Goal: Transaction & Acquisition: Download file/media

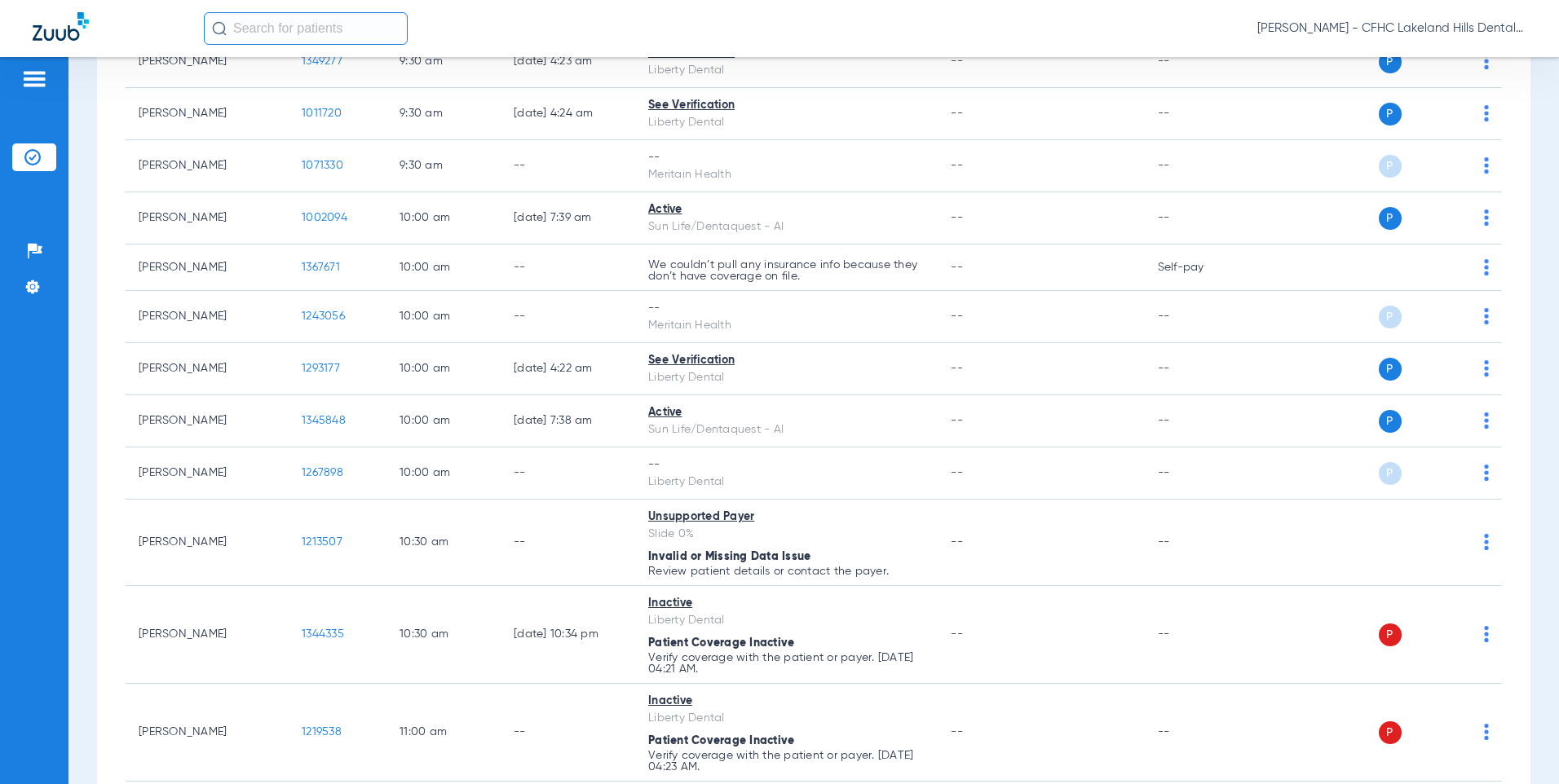
scroll to position [978, 0]
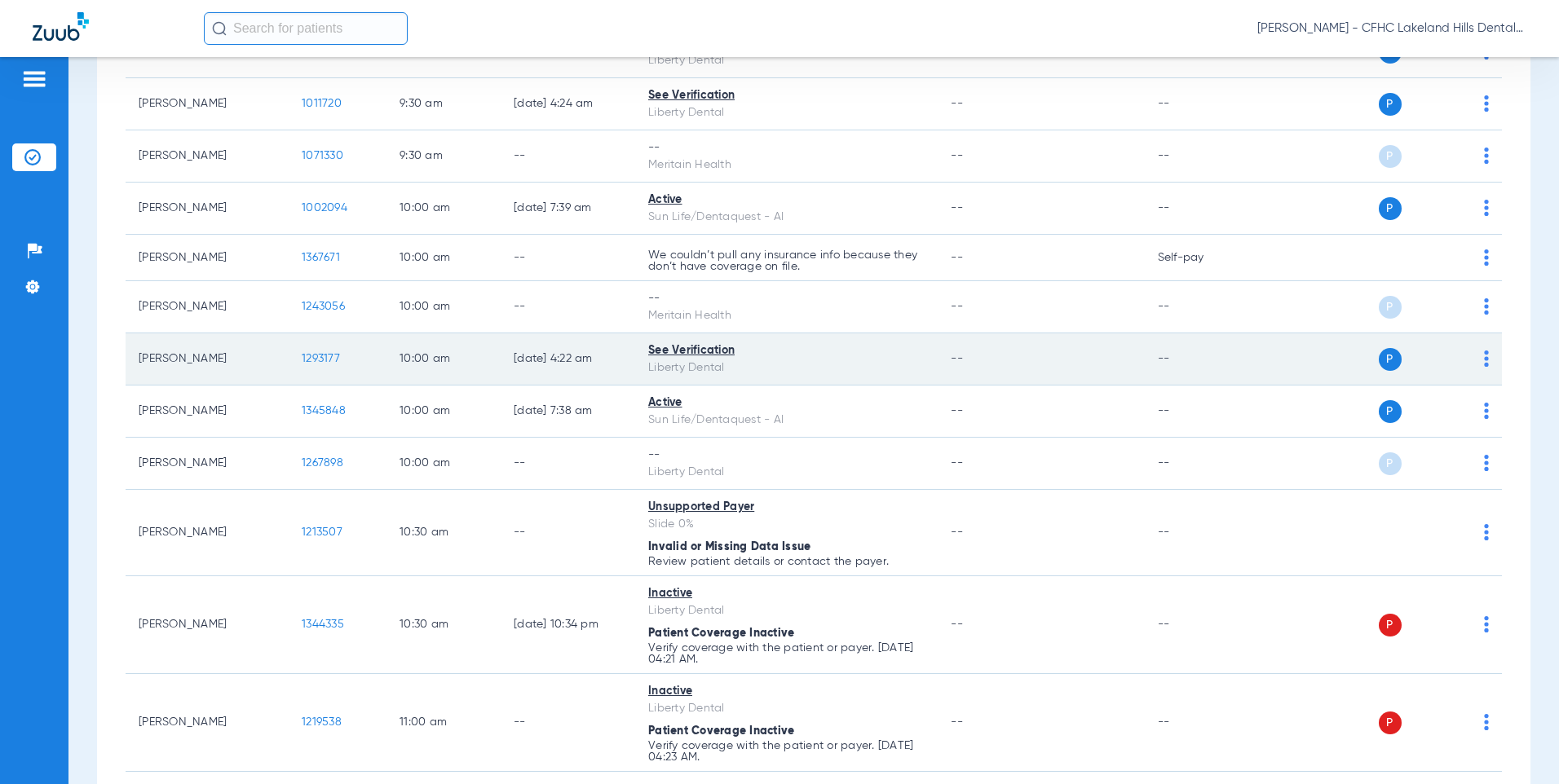
click at [308, 356] on span "1293177" at bounding box center [321, 358] width 38 height 12
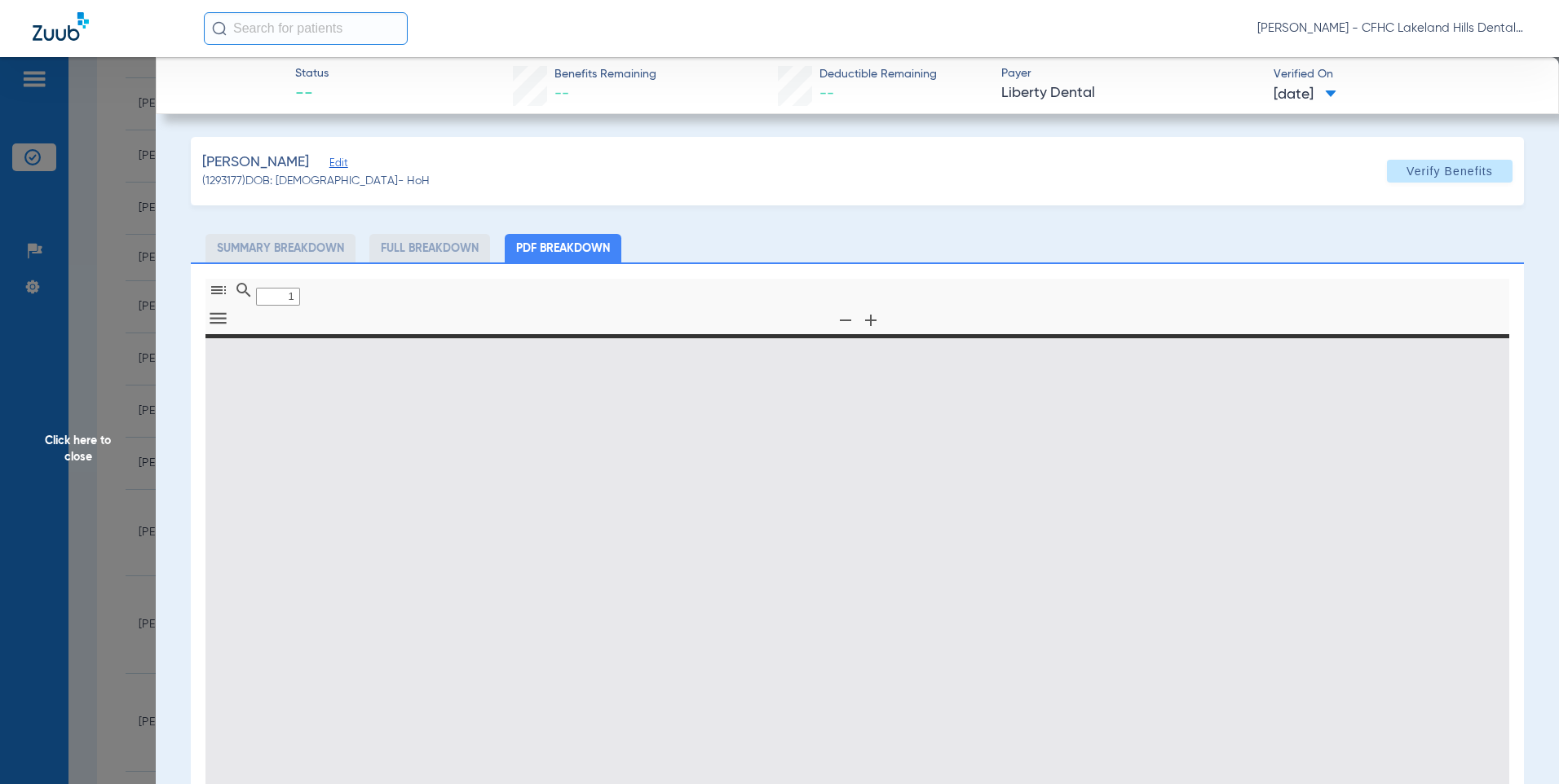
type input "0"
select select "page-width"
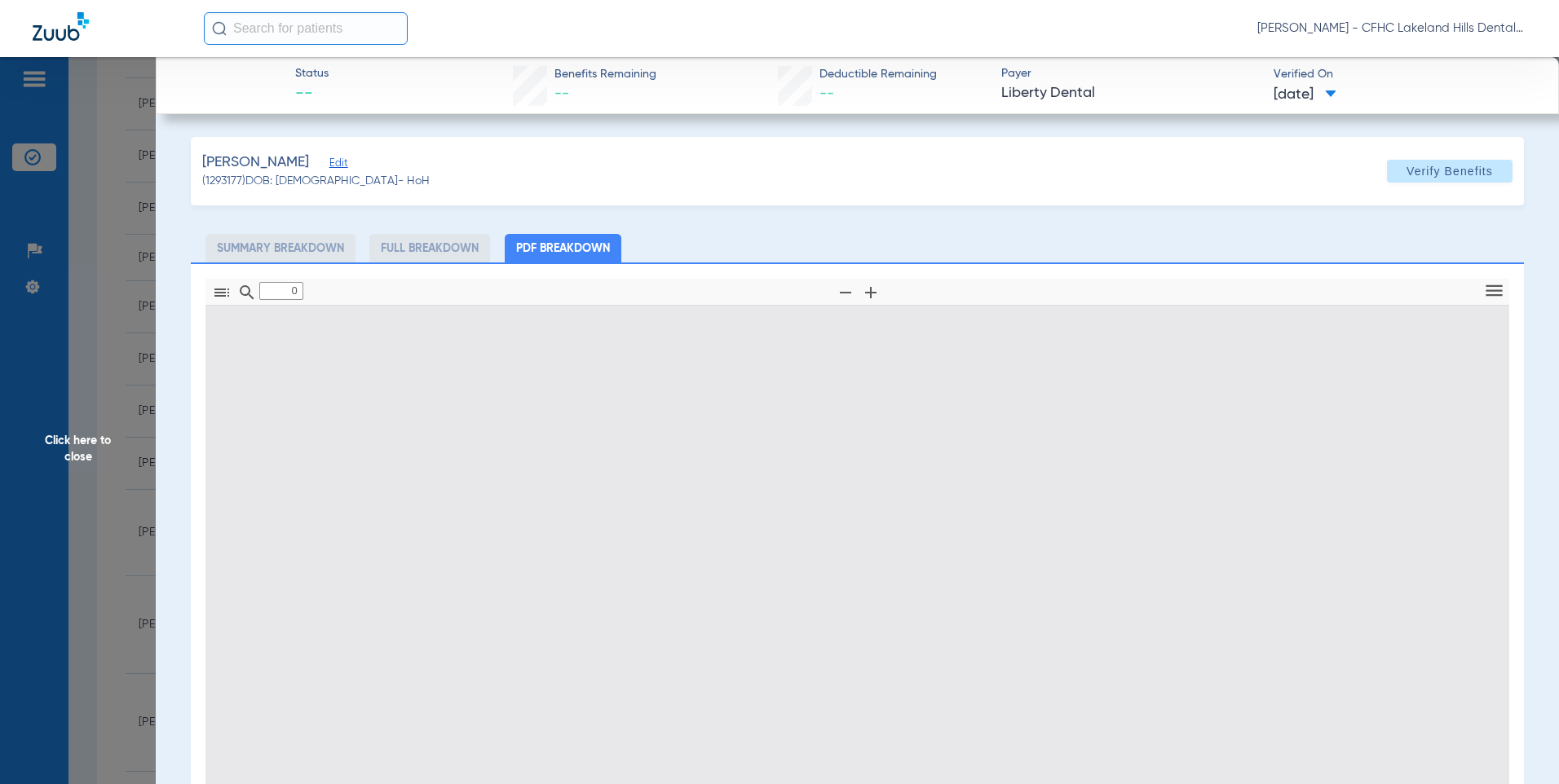
type input "1"
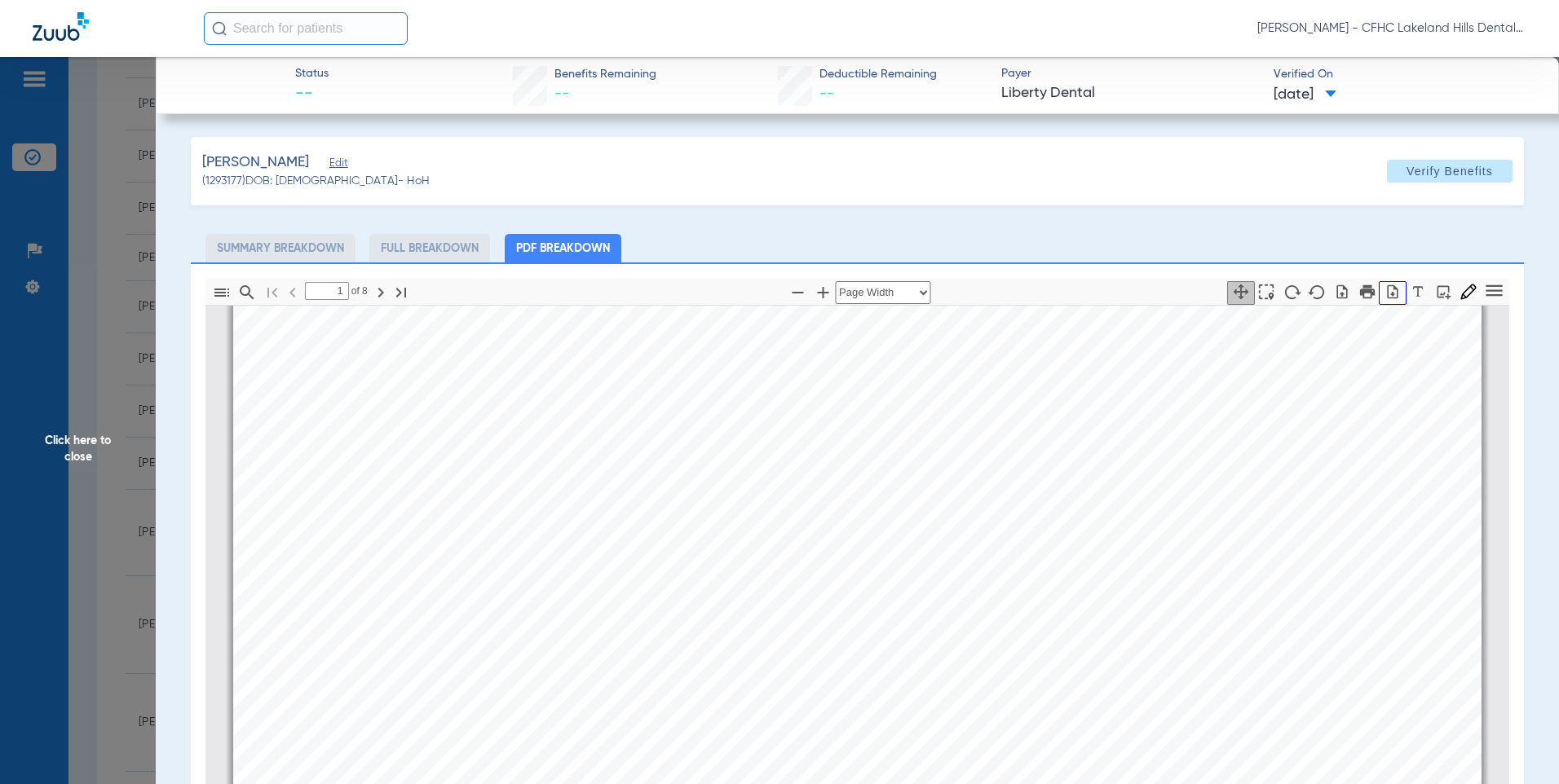
click at [1388, 289] on icon "button" at bounding box center [1393, 291] width 11 height 14
click at [85, 319] on span "Click here to close" at bounding box center [78, 449] width 156 height 784
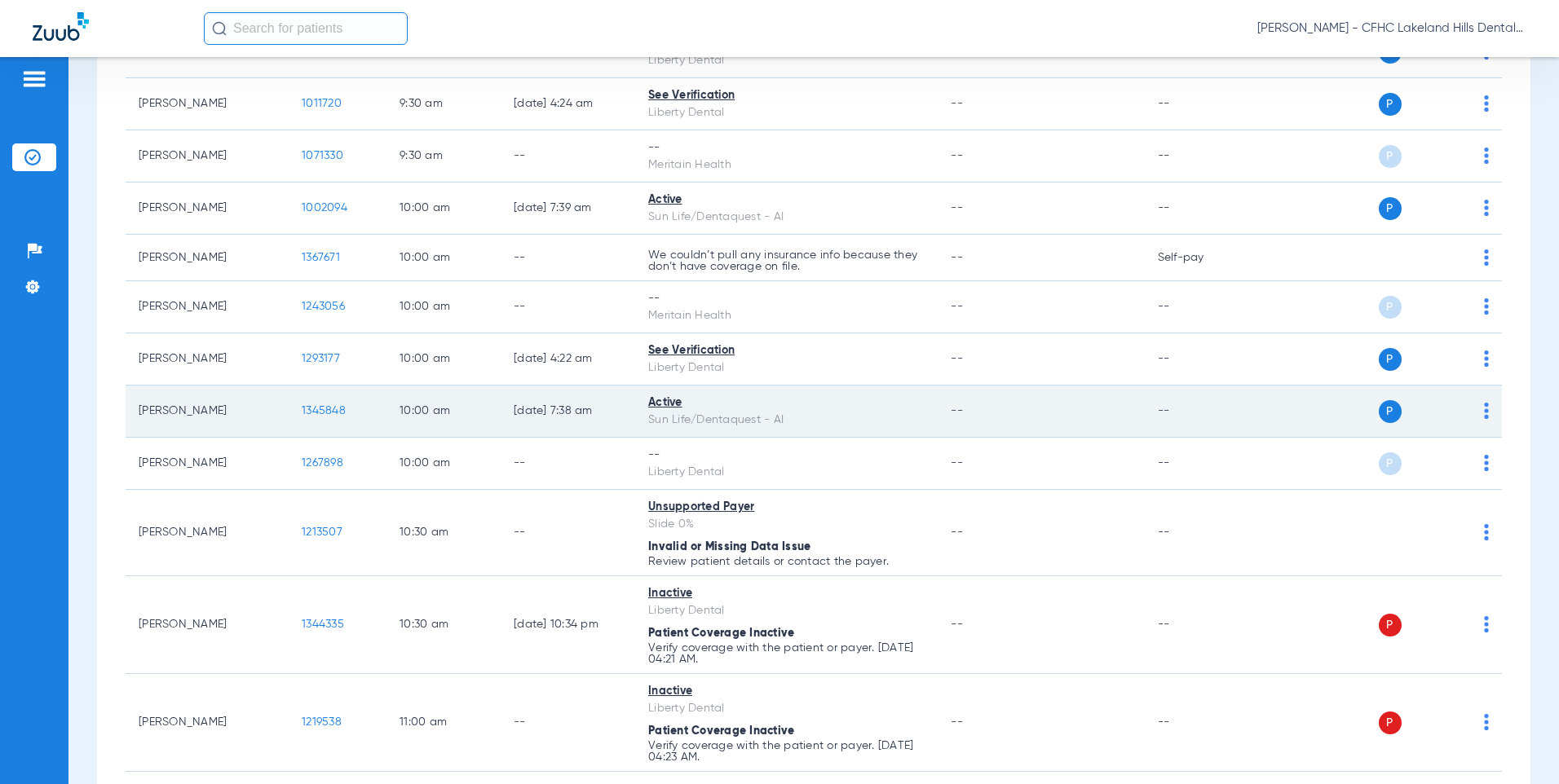
click at [311, 414] on span "1345848" at bounding box center [324, 411] width 44 height 12
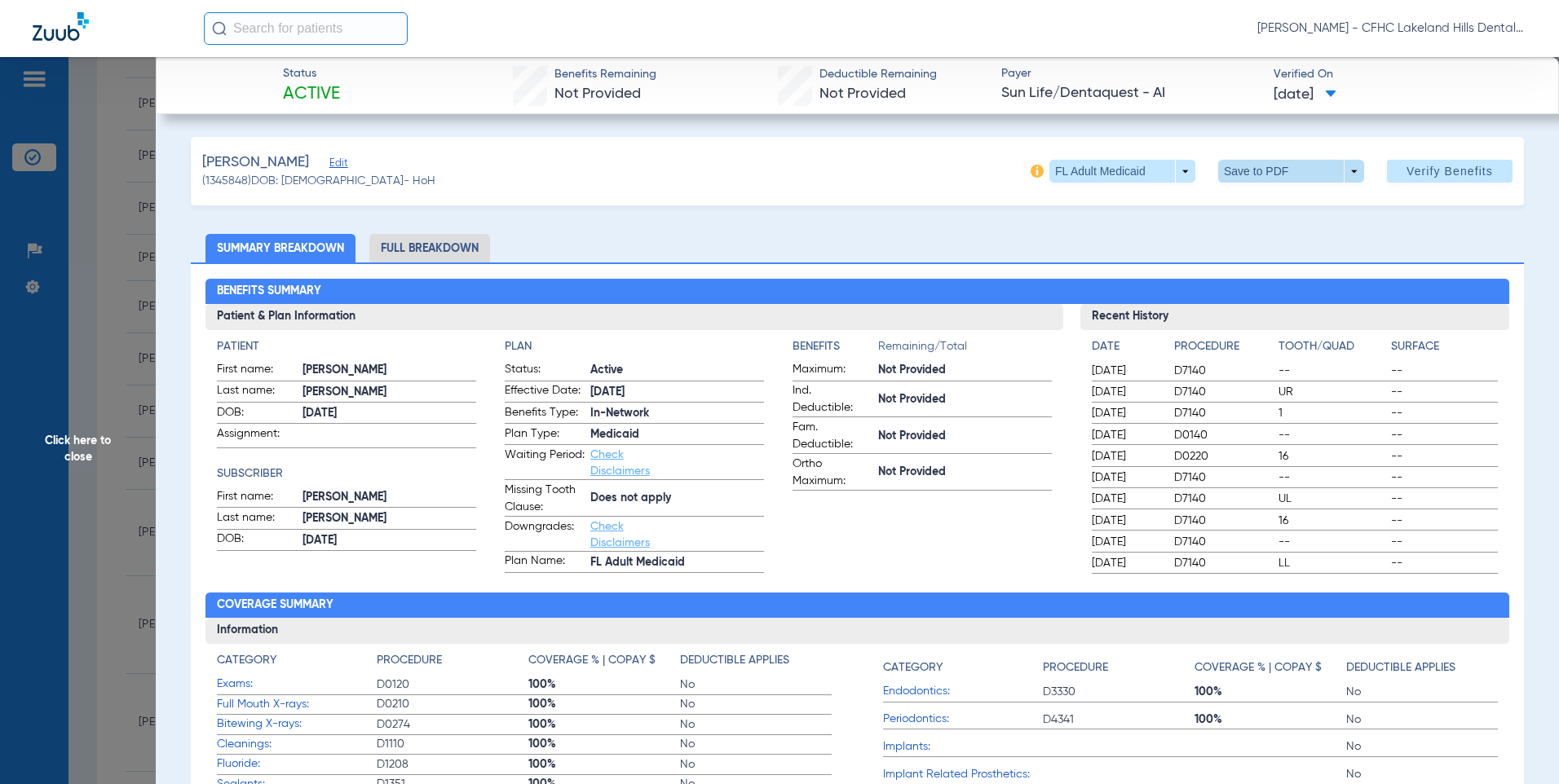
click at [1282, 174] on span at bounding box center [1290, 170] width 39 height 39
click at [1283, 198] on span "Save to PDF" at bounding box center [1283, 204] width 64 height 12
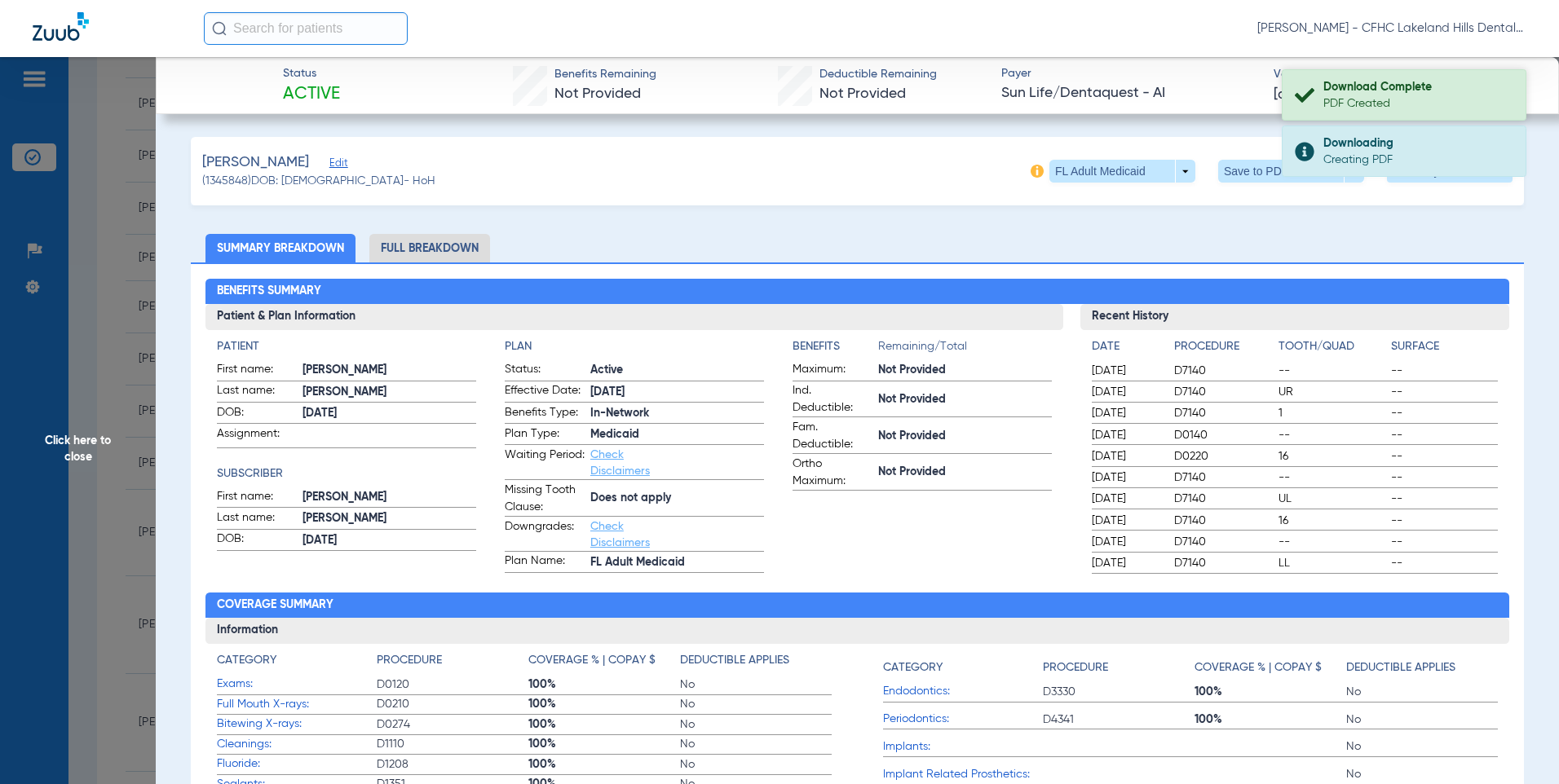
click at [1376, 99] on div "PDF Created" at bounding box center [1418, 103] width 189 height 16
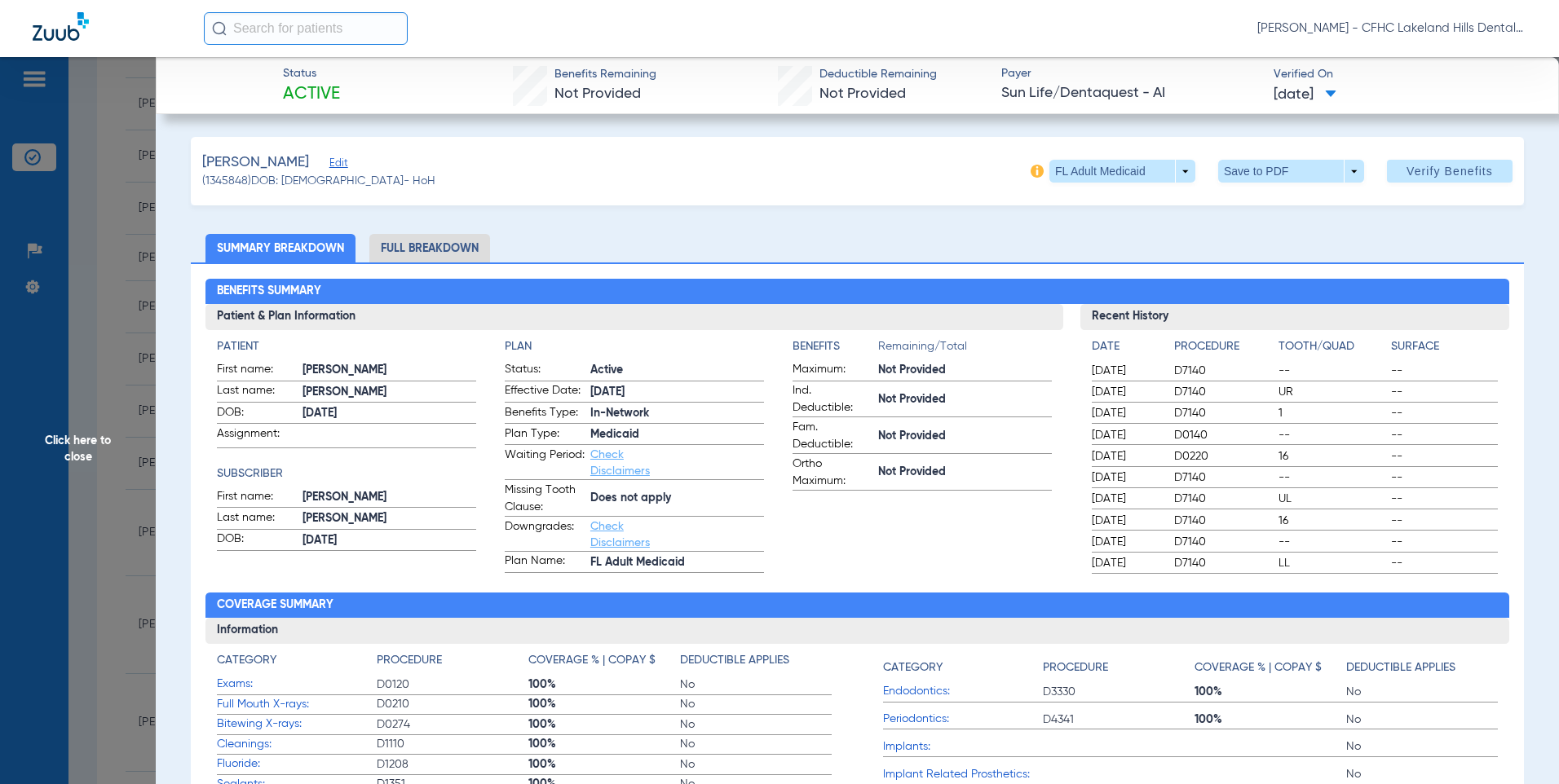
click at [1324, 72] on span "Verified On" at bounding box center [1402, 74] width 258 height 17
click at [91, 282] on span "Click here to close" at bounding box center [78, 449] width 156 height 784
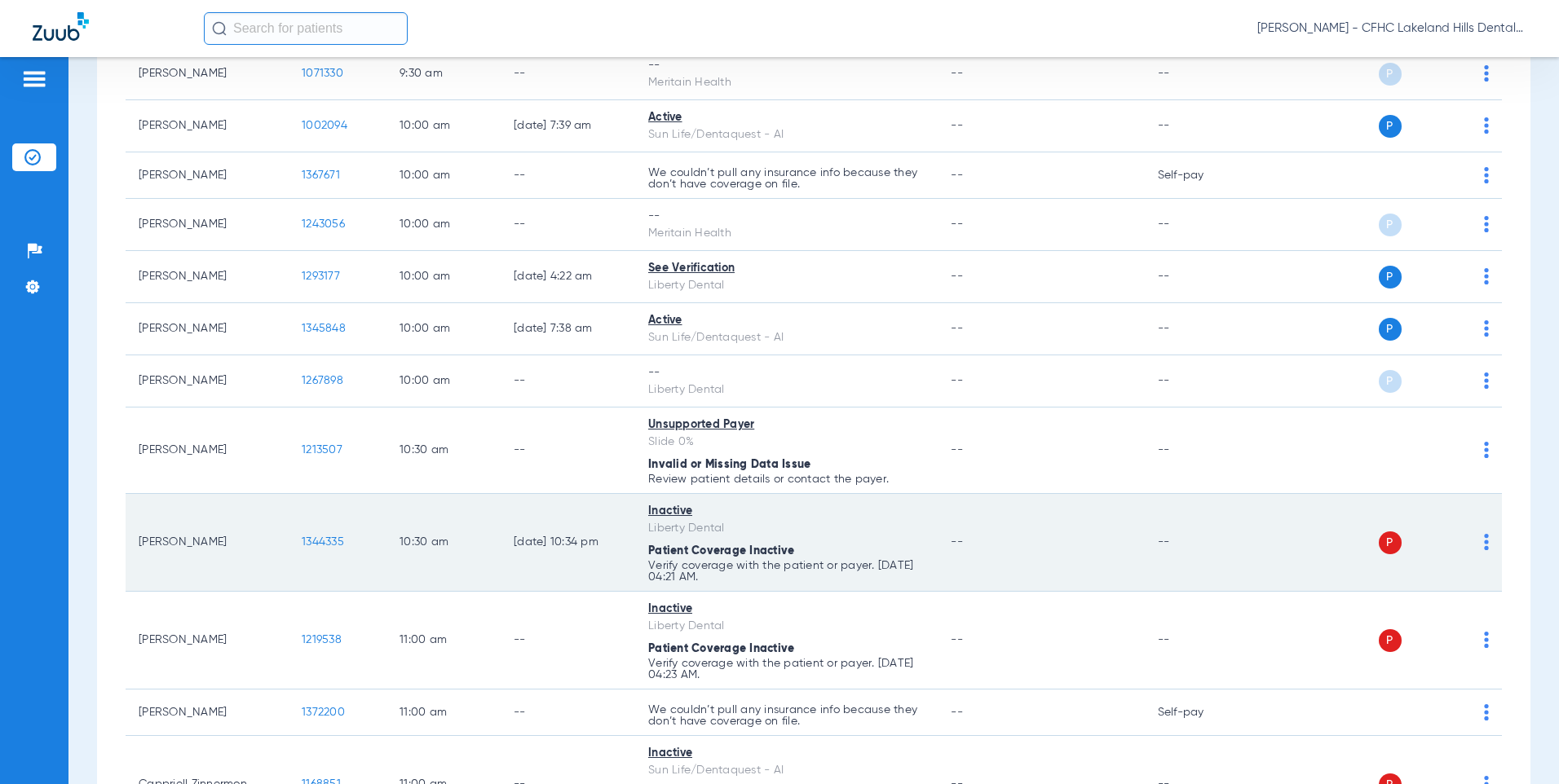
scroll to position [1060, 0]
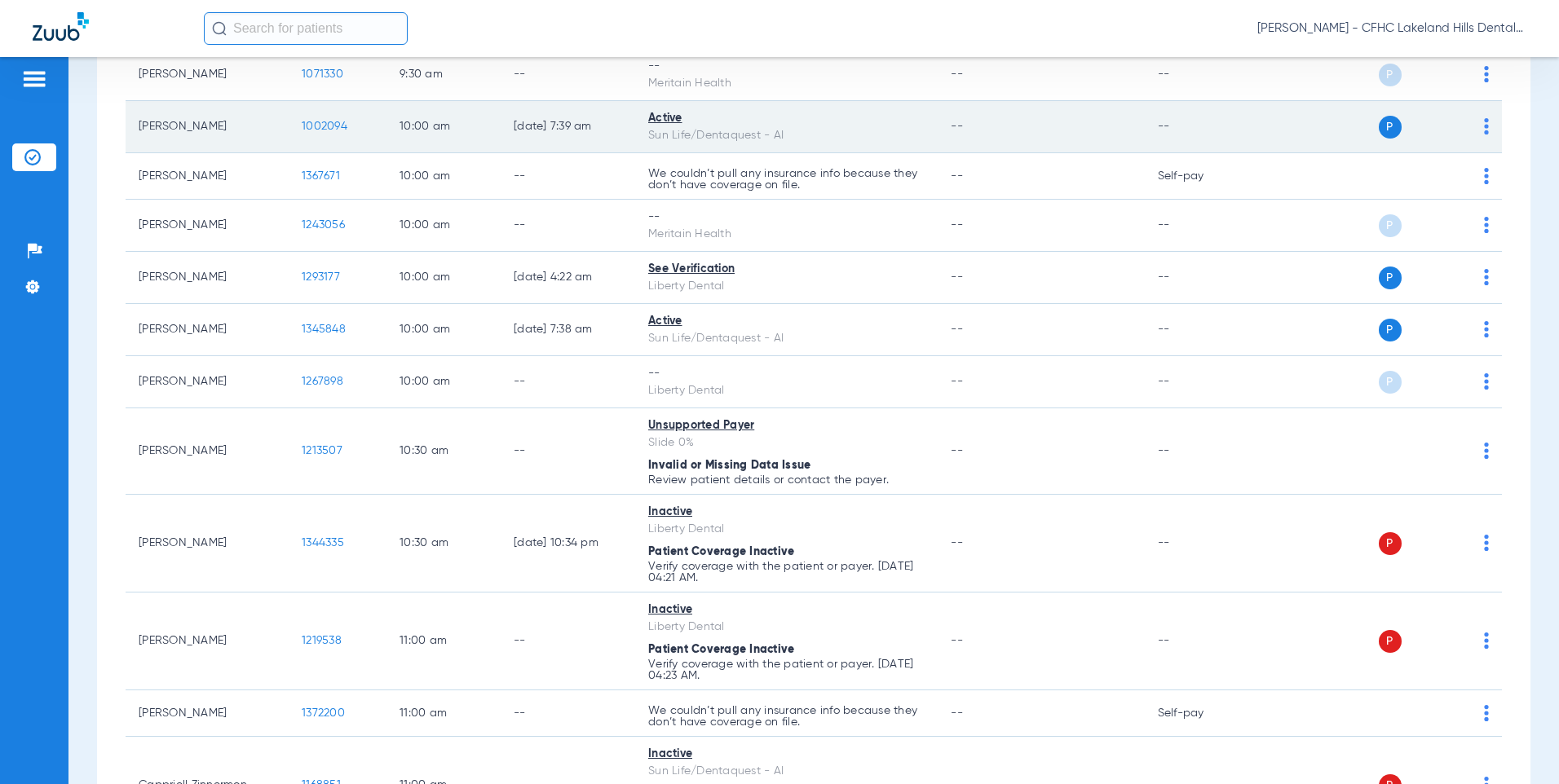
click at [286, 131] on td "[PERSON_NAME]" at bounding box center [207, 128] width 163 height 53
click at [310, 129] on span "1002094" at bounding box center [324, 126] width 45 height 12
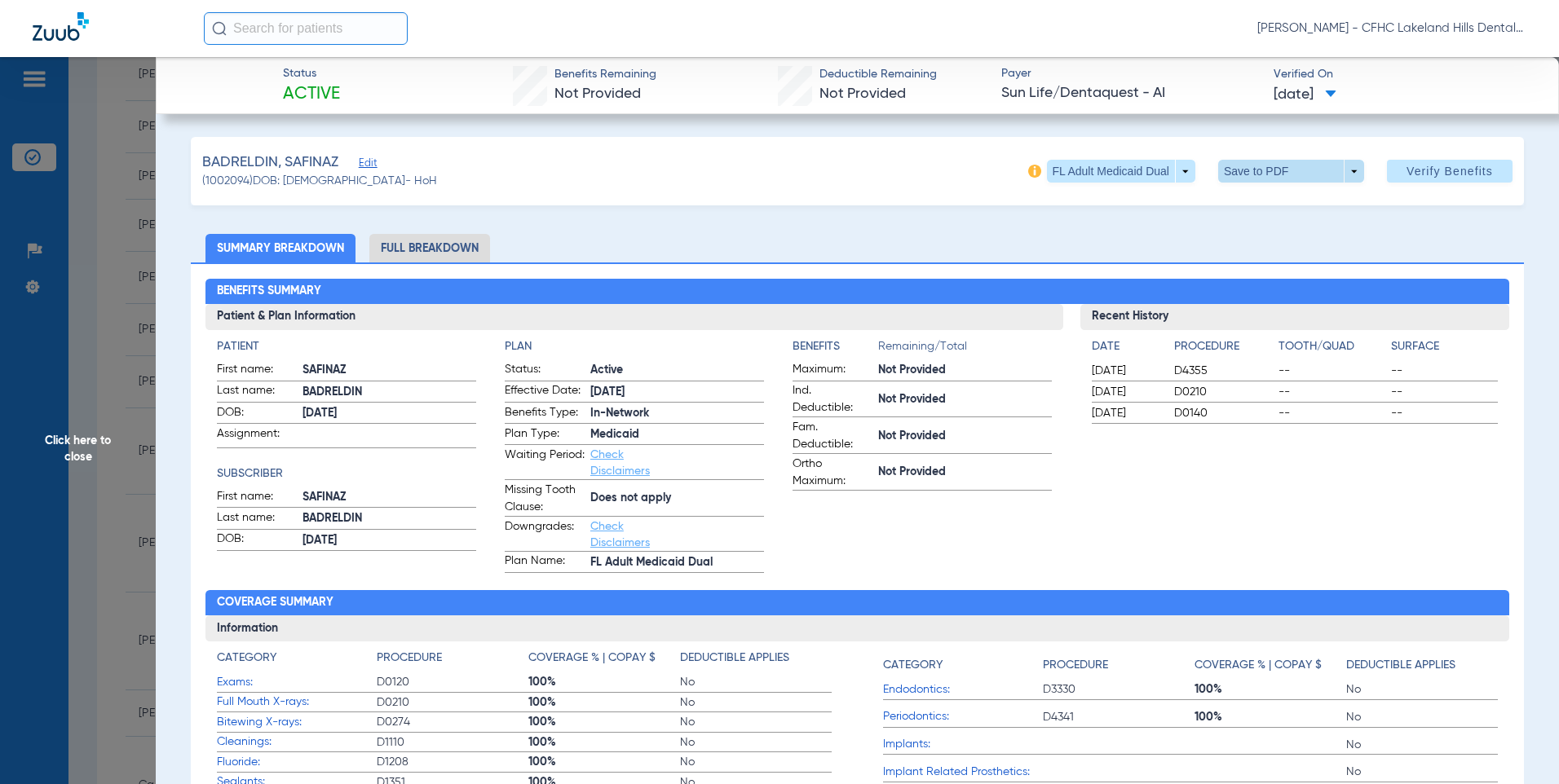
click at [1306, 174] on span at bounding box center [1291, 170] width 146 height 23
click at [1277, 198] on span "Save to PDF" at bounding box center [1283, 204] width 64 height 12
click at [1400, 93] on div "Downloading" at bounding box center [1418, 87] width 189 height 16
click at [1297, 68] on span "Verified On" at bounding box center [1402, 74] width 258 height 17
